Goal: Task Accomplishment & Management: Use online tool/utility

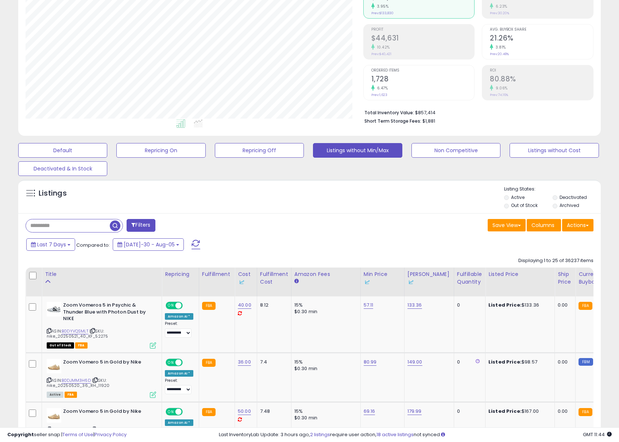
scroll to position [109, 0]
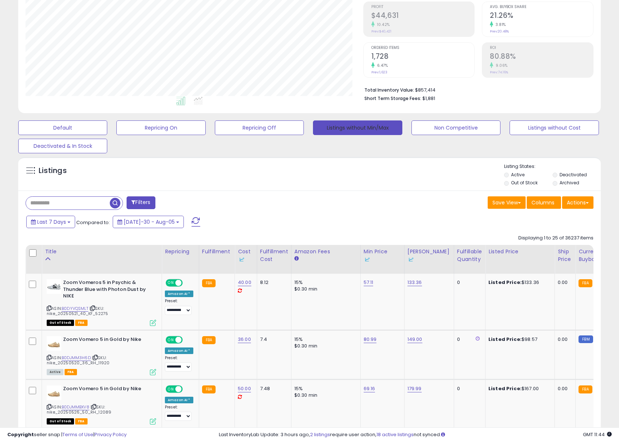
click at [351, 132] on button "Listings without Min/Max" at bounding box center [357, 127] width 89 height 15
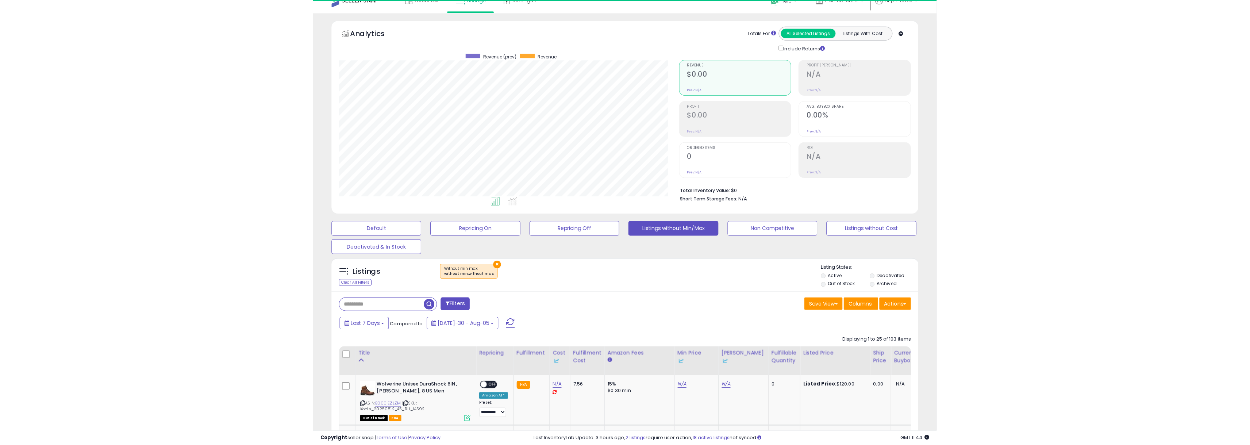
scroll to position [150, 338]
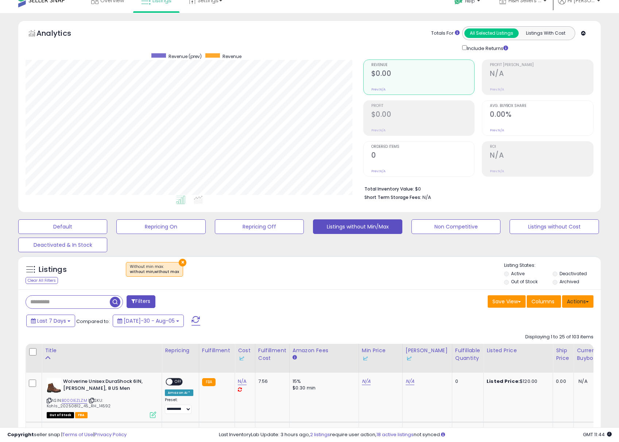
click at [586, 301] on span at bounding box center [587, 301] width 3 height 1
click at [542, 331] on link "Export Visible Columns" at bounding box center [548, 335] width 80 height 11
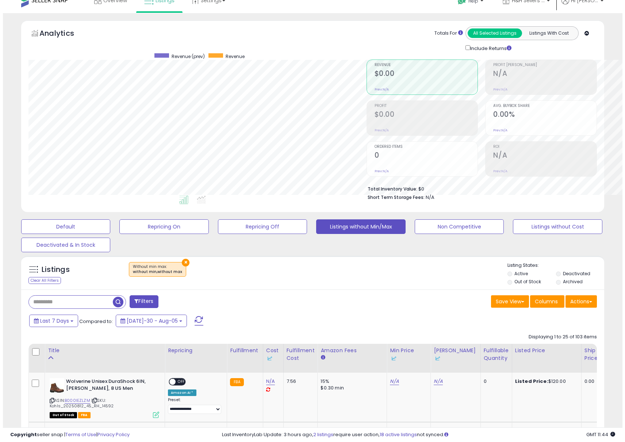
scroll to position [364813, 364625]
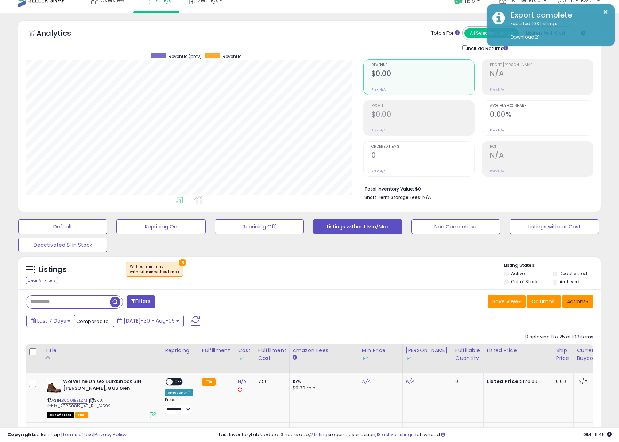
click at [572, 296] on button "Actions" at bounding box center [577, 301] width 31 height 12
click at [561, 314] on link "Import" at bounding box center [548, 316] width 80 height 11
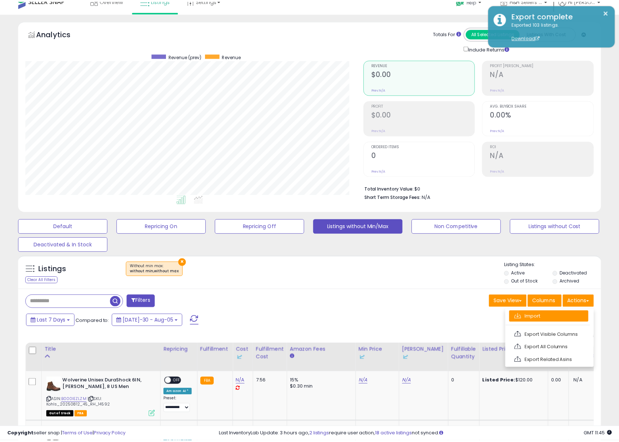
scroll to position [150, 341]
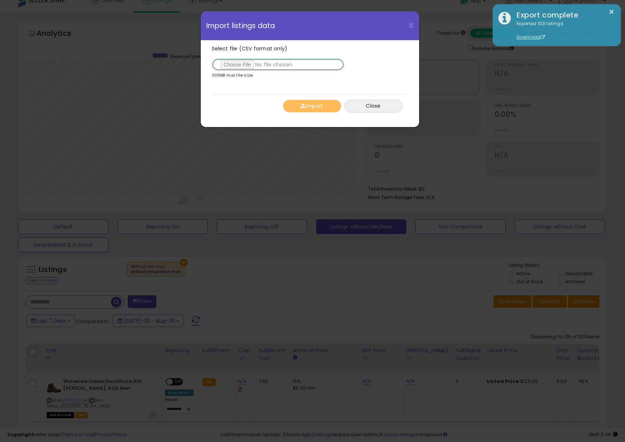
click at [235, 69] on input "Select file (CSV format only)" at bounding box center [278, 64] width 132 height 12
type input "**********"
click at [312, 104] on button "Import" at bounding box center [312, 106] width 58 height 13
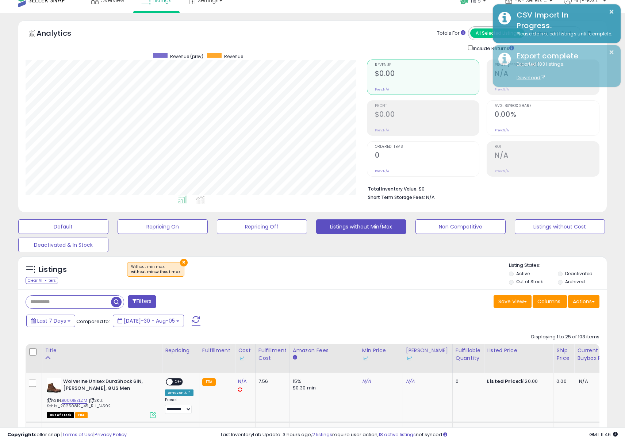
scroll to position [364813, 364625]
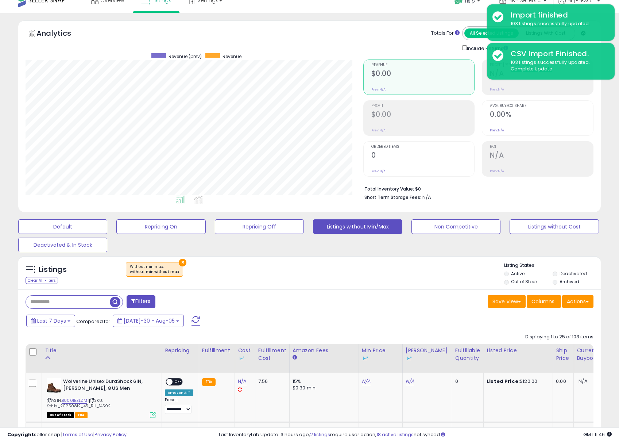
click at [141, 301] on button "Filters" at bounding box center [141, 301] width 28 height 13
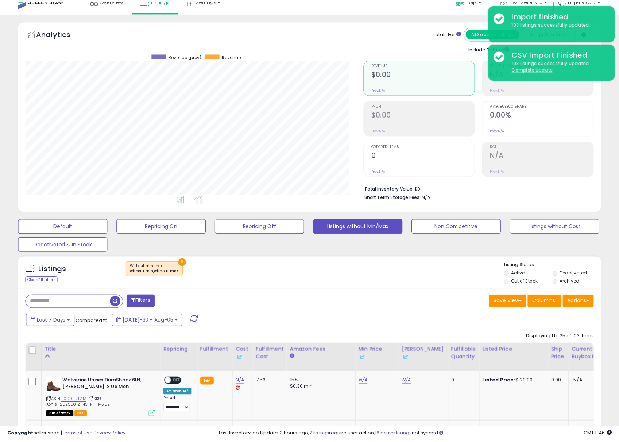
scroll to position [150, 341]
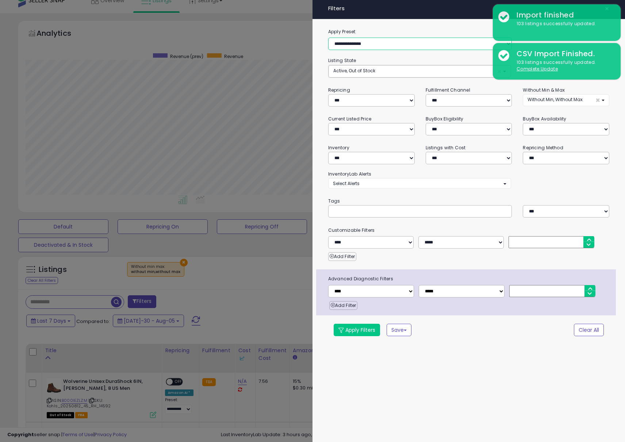
click at [355, 41] on select "**********" at bounding box center [420, 44] width 184 height 12
select select "**********"
click at [328, 38] on select "**********" at bounding box center [420, 44] width 184 height 12
select select "***"
select select "**********"
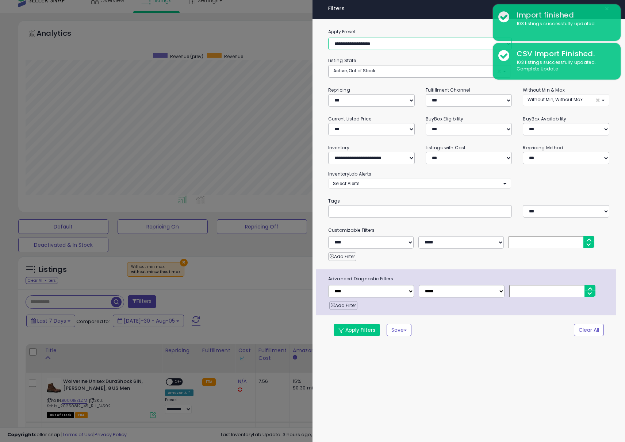
select select "*"
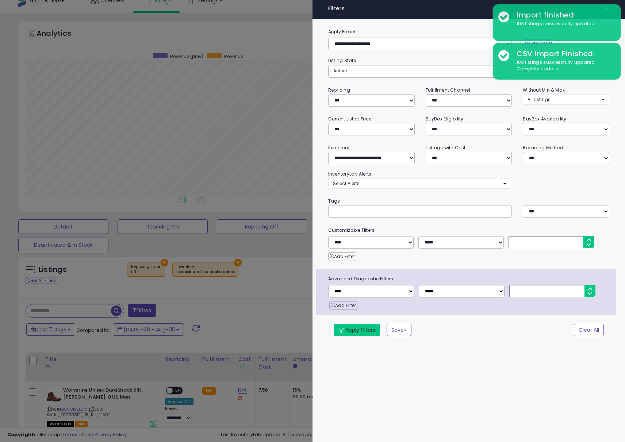
click at [361, 332] on button "Apply Filters" at bounding box center [357, 330] width 46 height 12
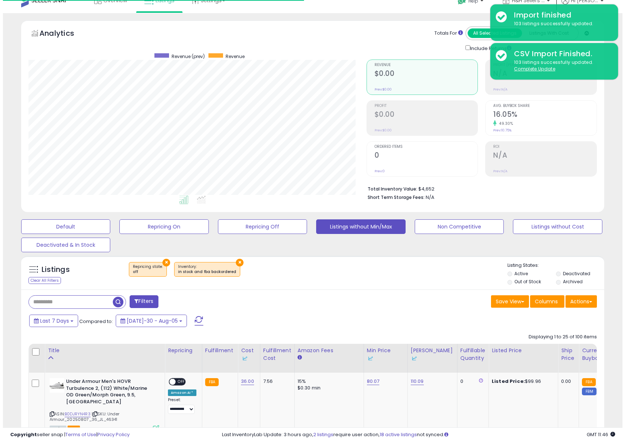
scroll to position [150, 338]
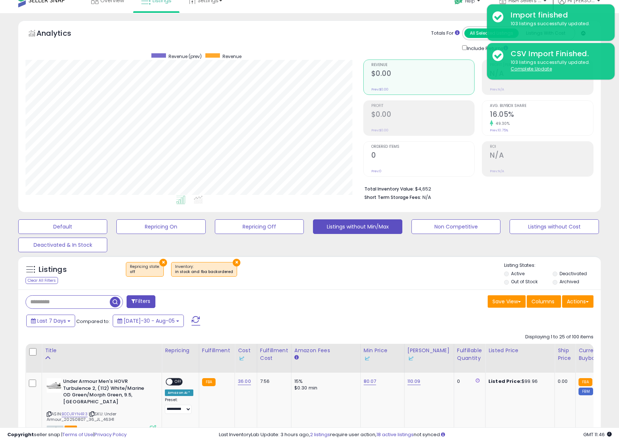
click at [36, 351] on div at bounding box center [34, 352] width 10 height 11
click at [37, 351] on div at bounding box center [34, 352] width 10 height 11
click at [89, 339] on span "Edit all listings in filter" at bounding box center [93, 337] width 54 height 7
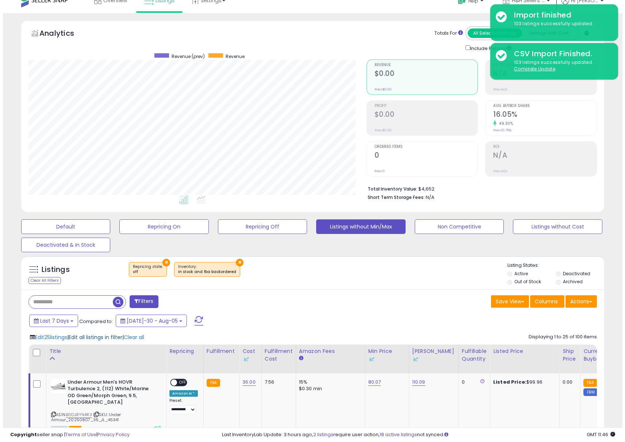
scroll to position [150, 341]
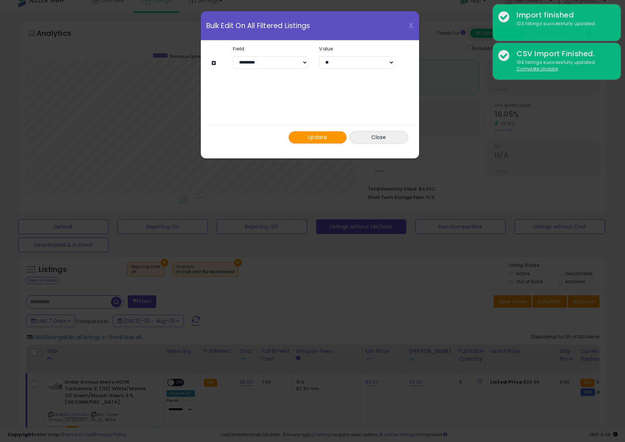
click at [300, 130] on div "Update Close" at bounding box center [309, 137] width 207 height 24
click at [300, 131] on button "Update" at bounding box center [317, 137] width 58 height 13
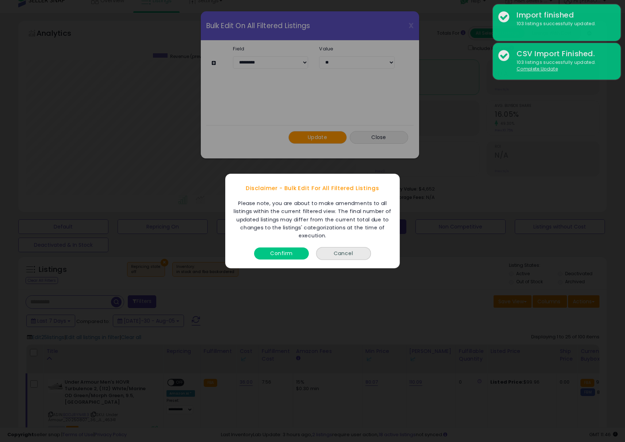
click at [267, 266] on div "Confirm Cancel" at bounding box center [312, 254] width 174 height 28
click at [268, 256] on button "Confirm" at bounding box center [281, 253] width 55 height 12
